Goal: Communication & Community: Answer question/provide support

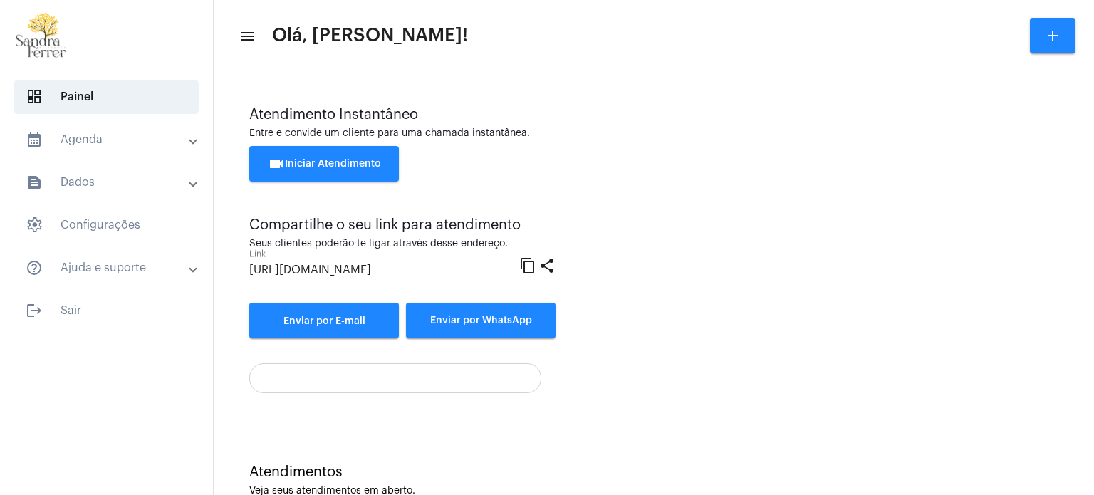
click at [338, 165] on span "videocam Iniciar Atendimento" at bounding box center [324, 164] width 113 height 10
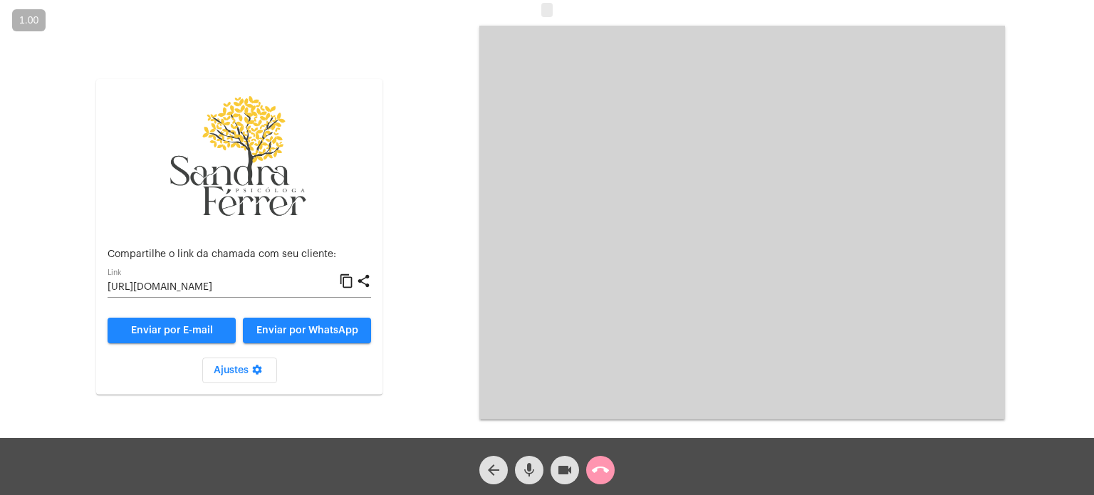
click at [348, 281] on mat-icon "content_copy" at bounding box center [346, 281] width 15 height 17
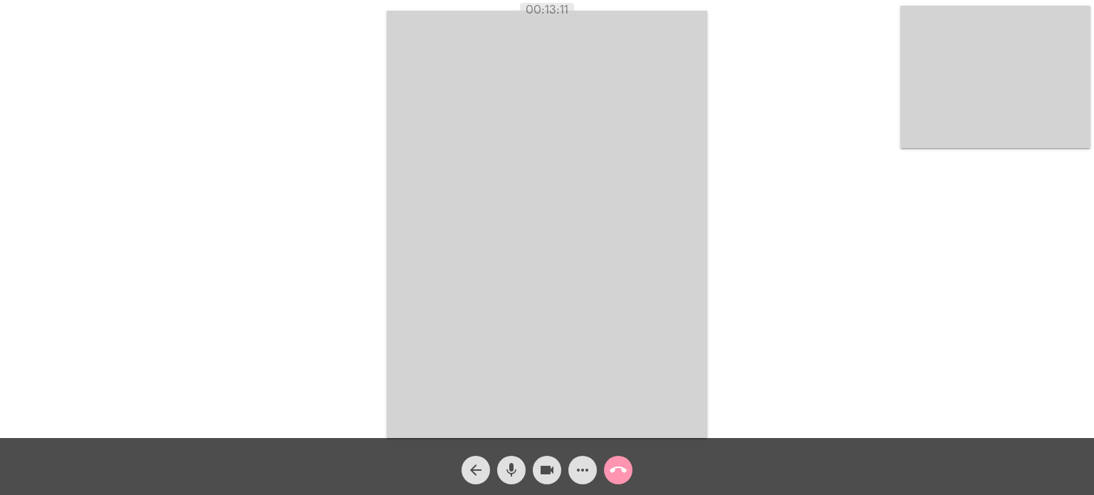
click at [761, 51] on div "Acessando Câmera e Microfone..." at bounding box center [546, 223] width 1091 height 438
click at [628, 469] on button "call_end" at bounding box center [618, 470] width 28 height 28
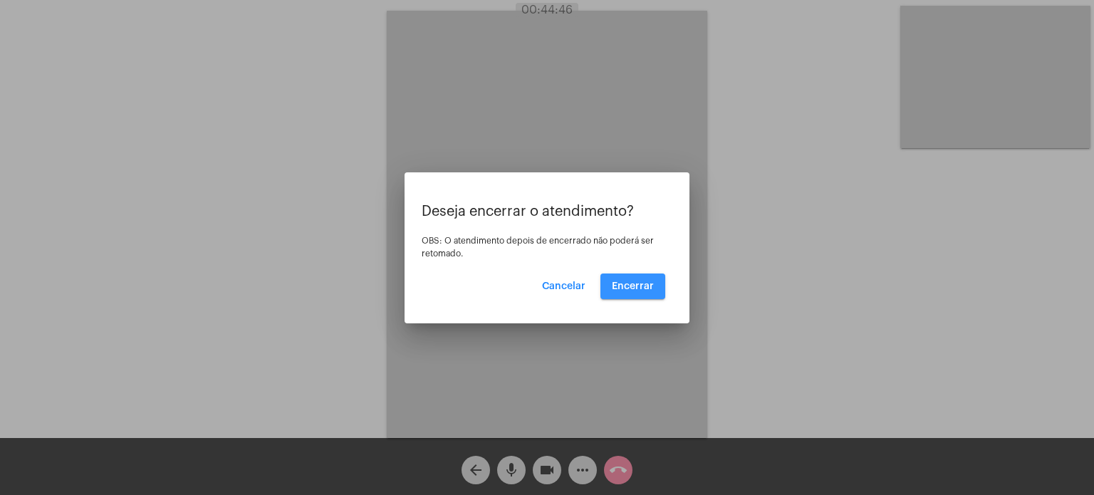
click at [646, 286] on span "Encerrar" at bounding box center [633, 286] width 42 height 10
